Goal: Task Accomplishment & Management: Use online tool/utility

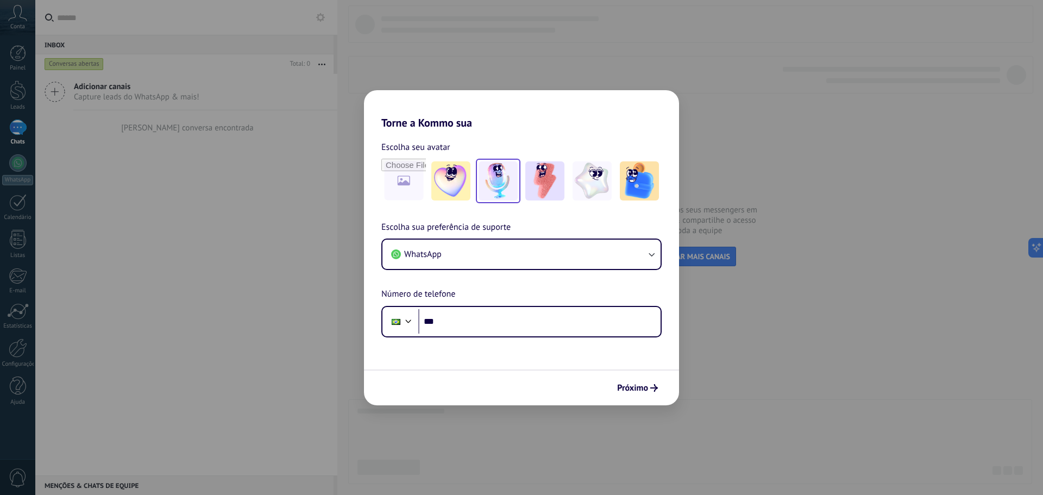
click at [508, 189] on img at bounding box center [498, 180] width 39 height 39
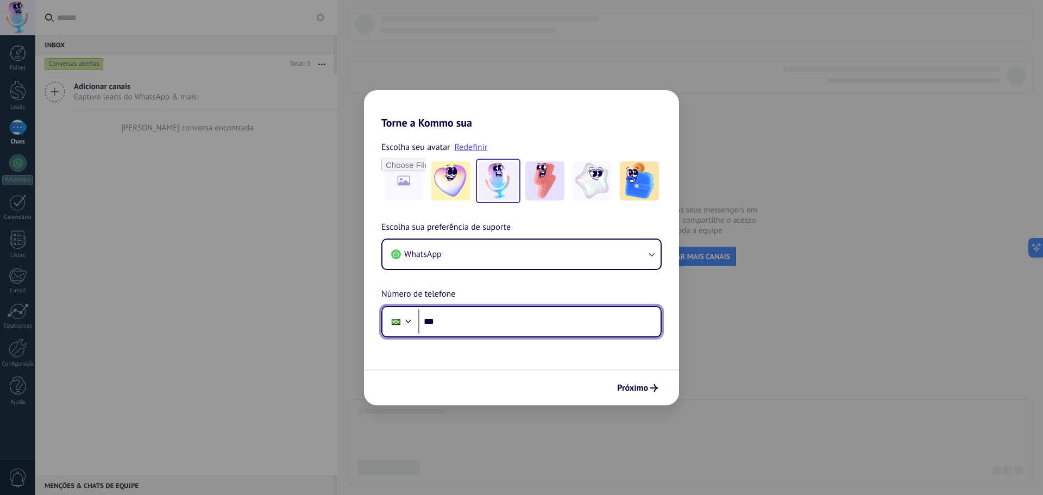
click at [458, 319] on input "***" at bounding box center [539, 321] width 242 height 25
type input "**********"
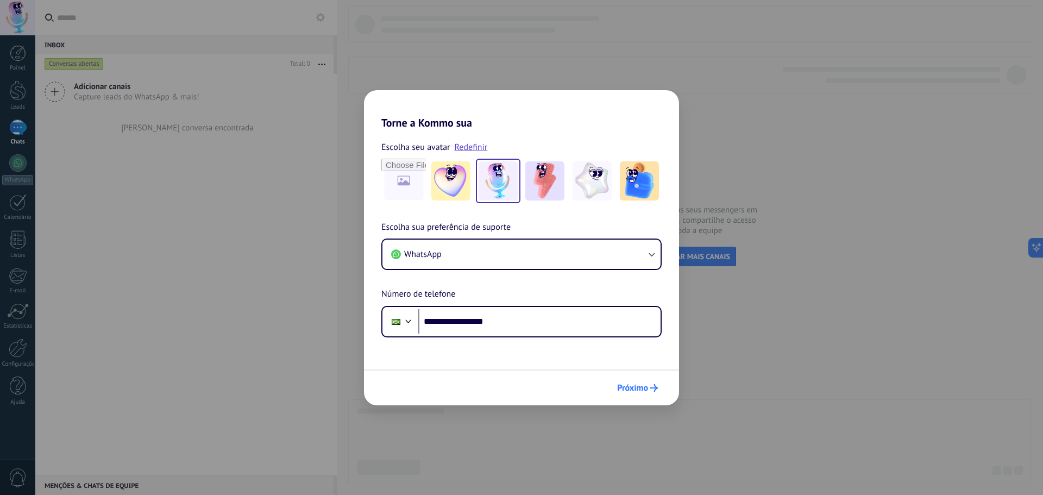
click at [635, 390] on span "Próximo" at bounding box center [632, 388] width 31 height 8
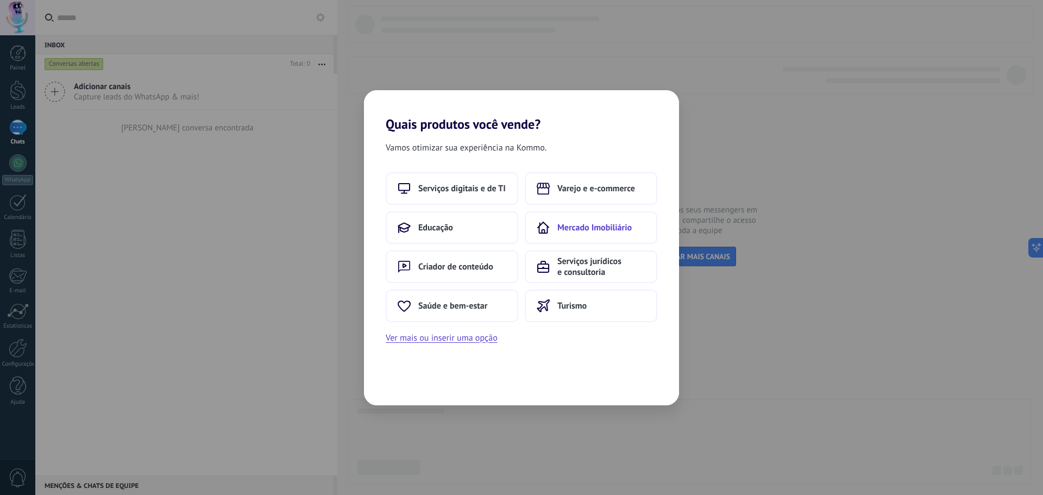
click at [596, 227] on span "Mercado Imobiliário" at bounding box center [594, 227] width 74 height 11
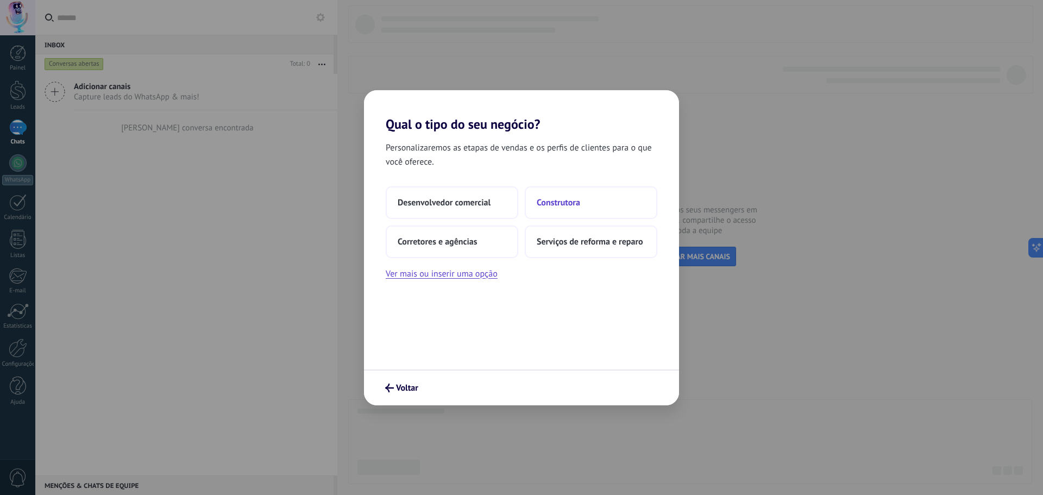
click at [569, 203] on span "Construtora" at bounding box center [558, 202] width 43 height 11
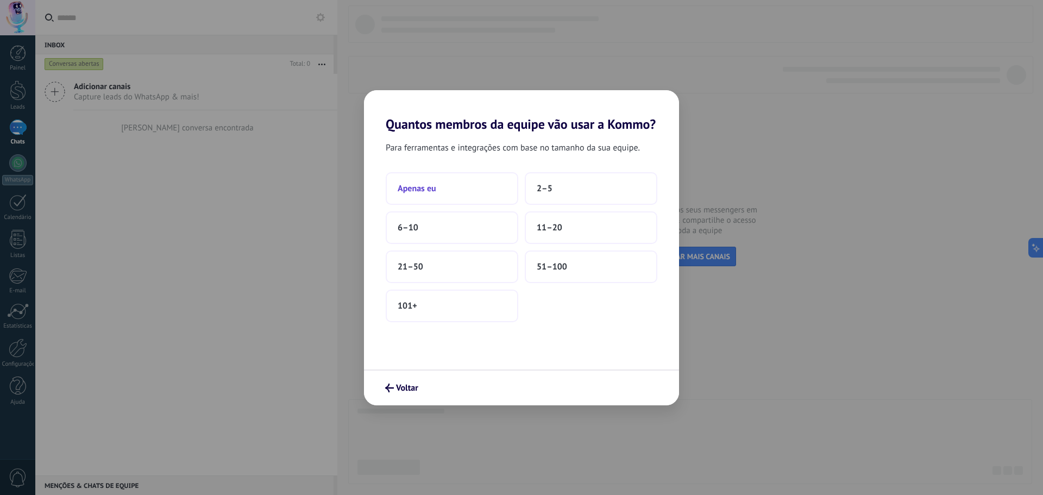
click at [422, 190] on span "Apenas eu" at bounding box center [417, 188] width 39 height 11
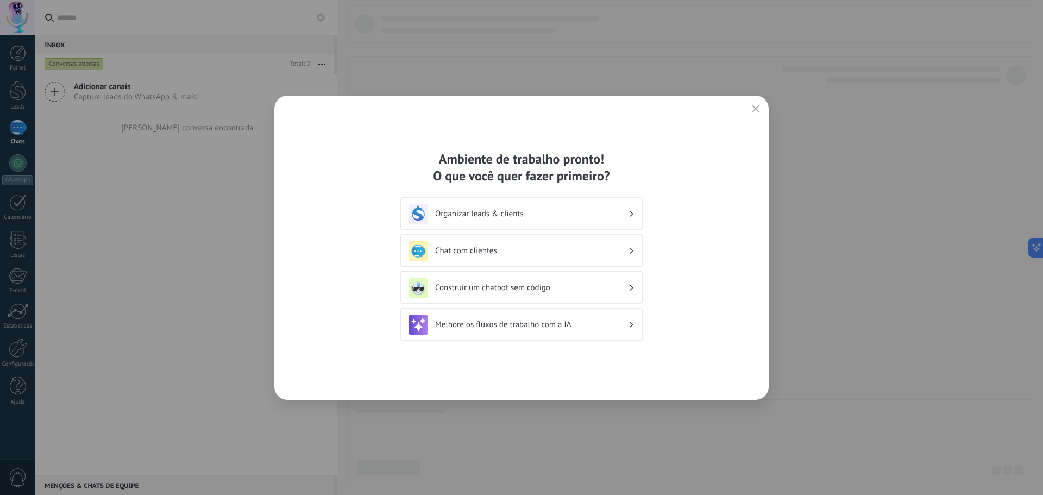
click at [478, 325] on h3 "Melhore os fluxos de trabalho com a IA" at bounding box center [531, 324] width 193 height 10
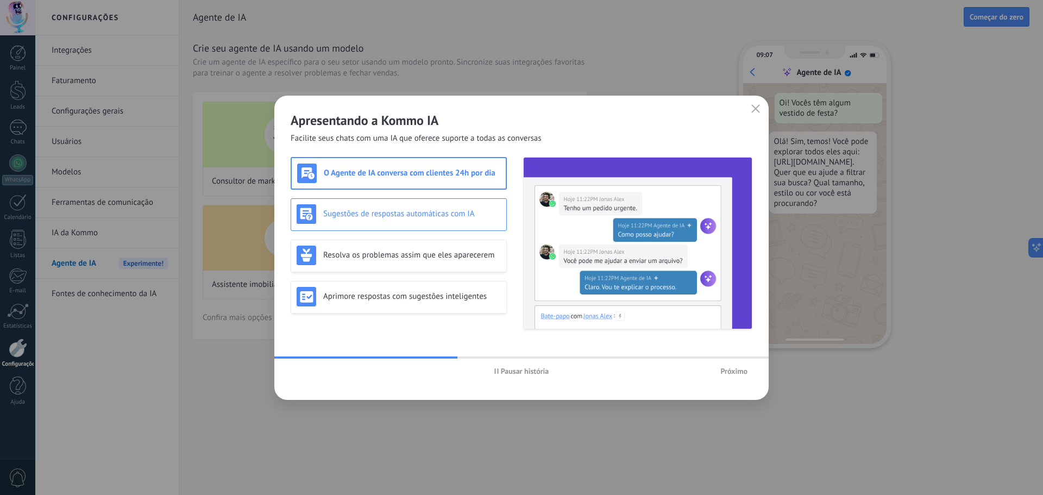
click at [387, 210] on h3 "Sugestões de respostas automáticas com IA" at bounding box center [412, 214] width 178 height 10
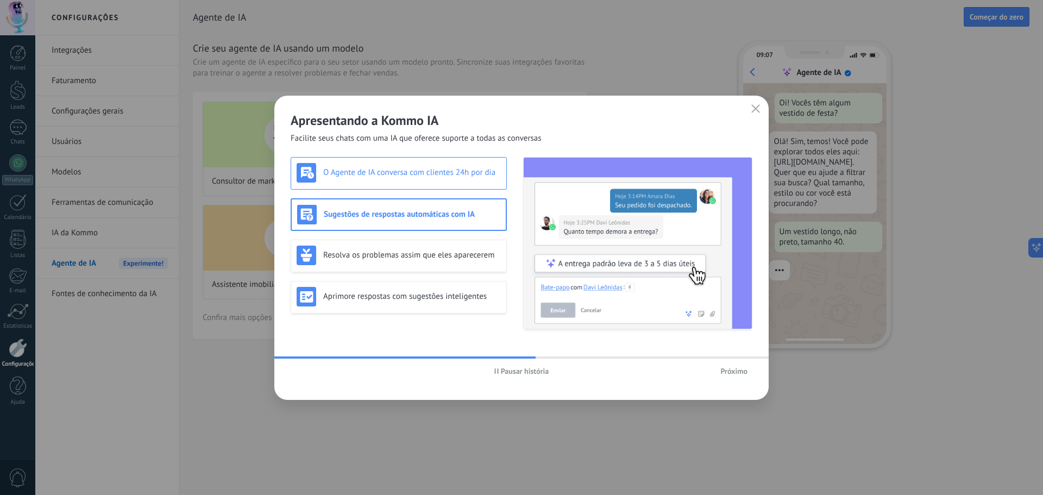
click at [387, 175] on h3 "O Agente de IA conversa com clientes 24h por dia" at bounding box center [412, 172] width 178 height 10
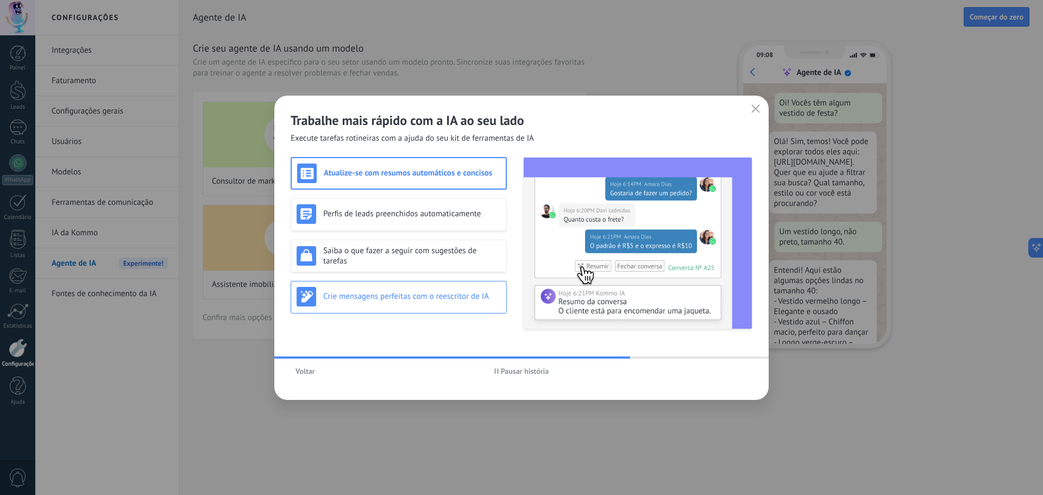
scroll to position [33, 0]
click at [404, 299] on h3 "Crie mensagens perfeitas com o reescritor de IA" at bounding box center [412, 296] width 178 height 10
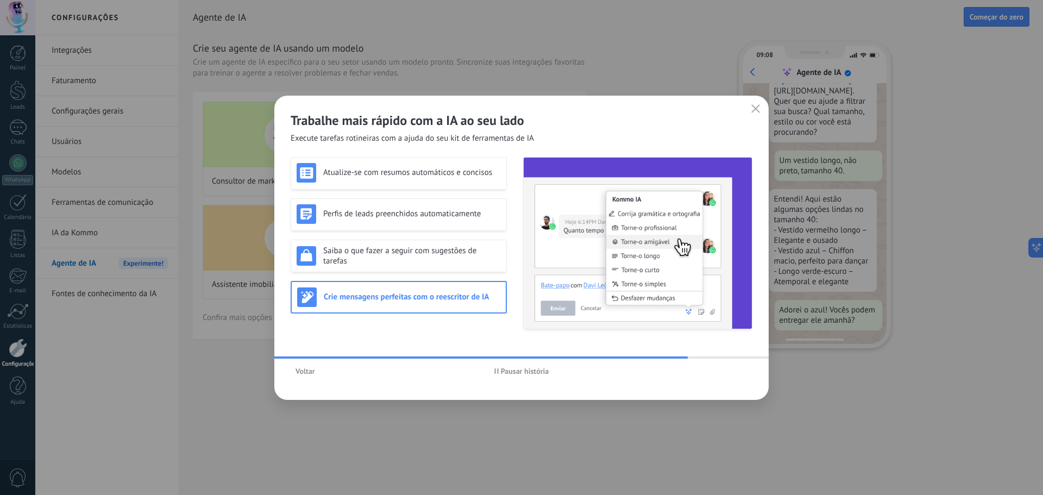
scroll to position [99, 0]
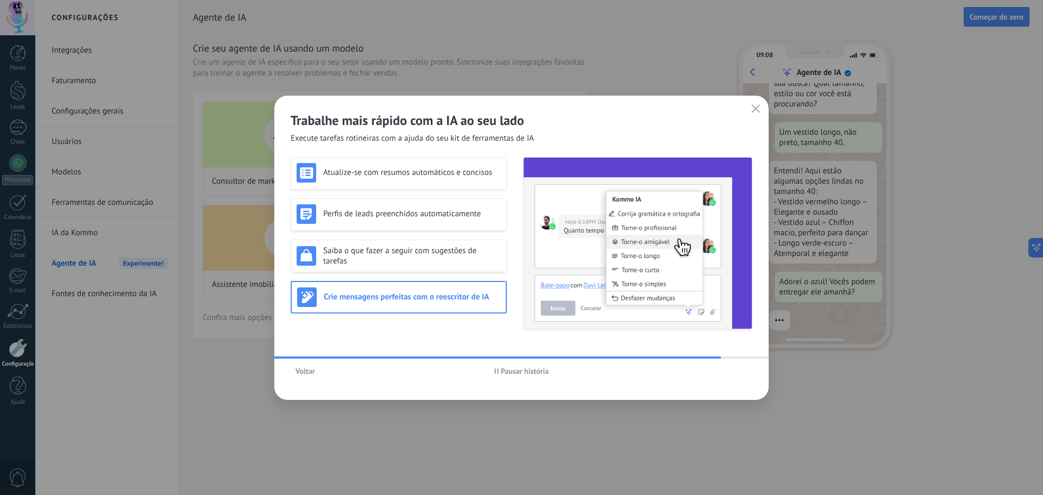
click at [758, 110] on icon "button" at bounding box center [755, 108] width 9 height 9
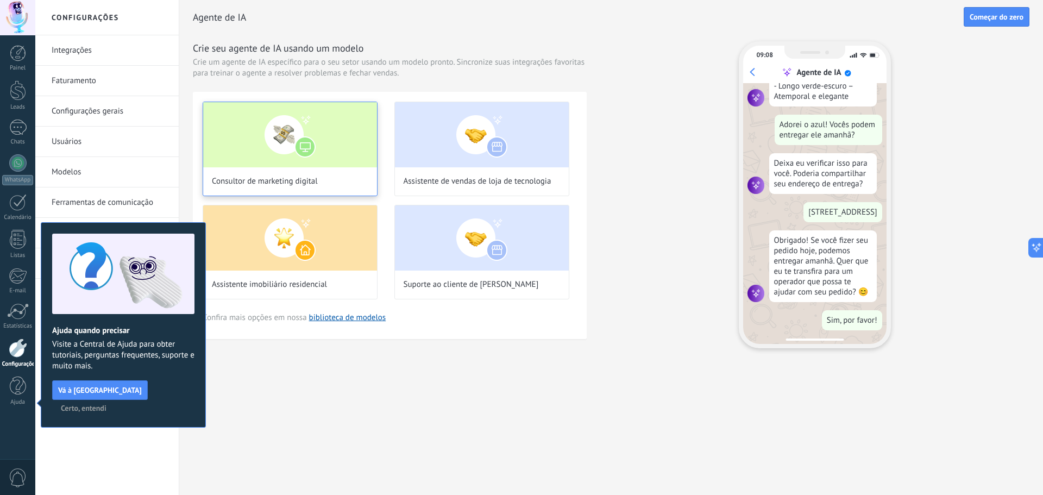
scroll to position [0, 0]
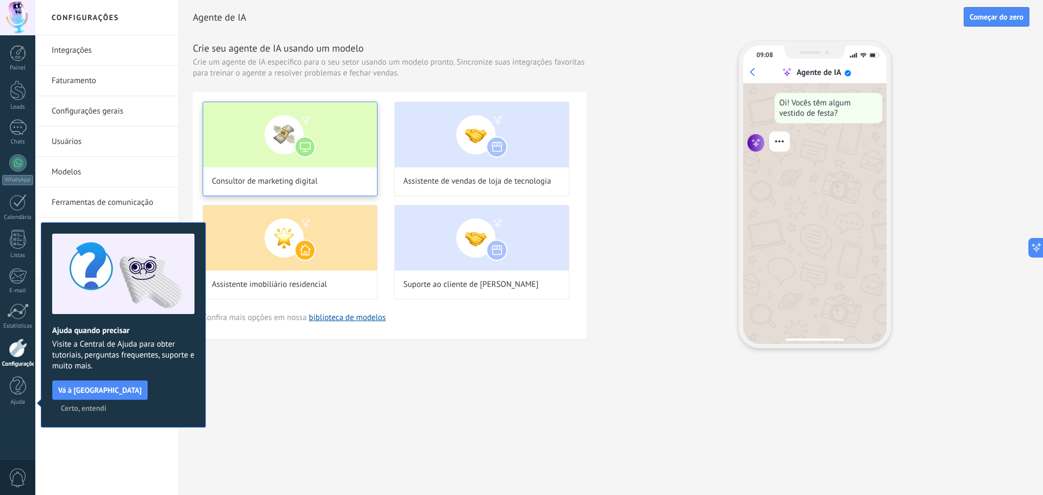
click at [297, 143] on img at bounding box center [290, 134] width 174 height 65
